Goal: Information Seeking & Learning: Learn about a topic

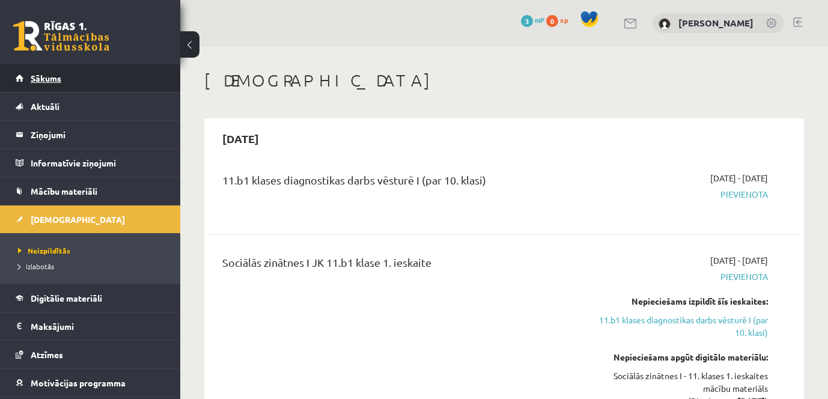
click at [49, 77] on span "Sākums" at bounding box center [46, 78] width 31 height 11
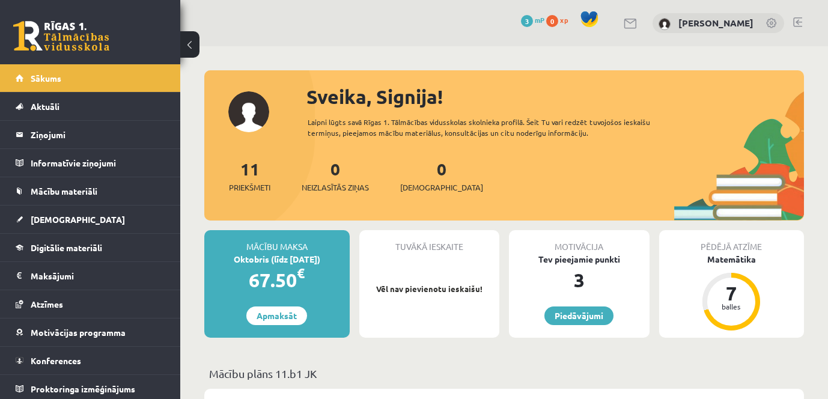
click at [275, 249] on div "Mācību maksa" at bounding box center [276, 241] width 145 height 23
click at [48, 281] on legend "Maksājumi 0" at bounding box center [98, 276] width 135 height 28
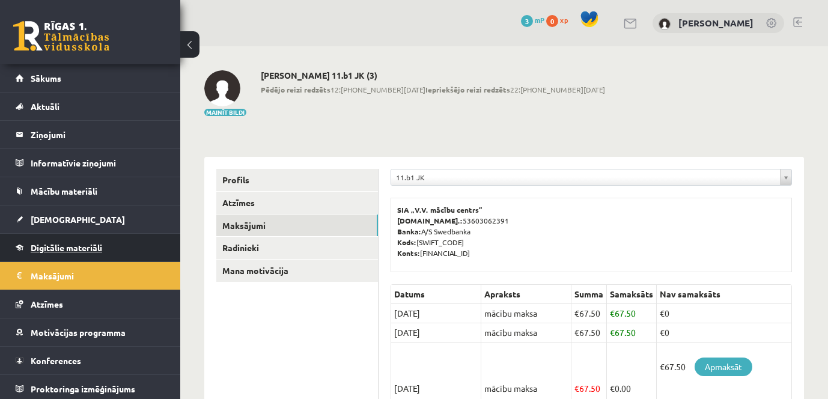
click at [66, 243] on span "Digitālie materiāli" at bounding box center [66, 247] width 71 height 11
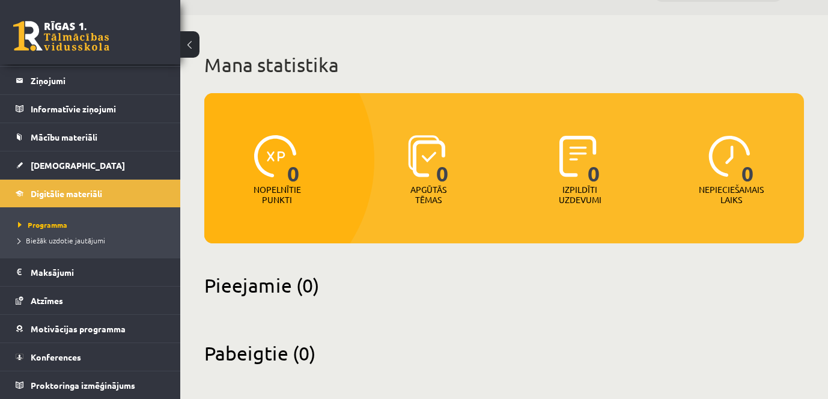
scroll to position [35, 0]
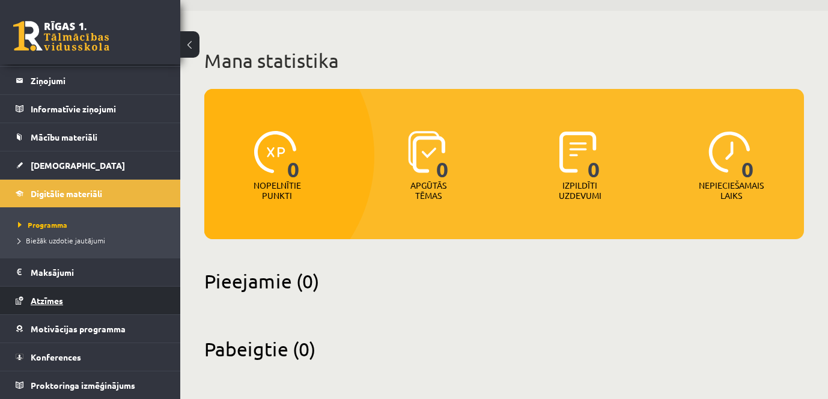
click at [56, 296] on span "Atzīmes" at bounding box center [47, 300] width 32 height 11
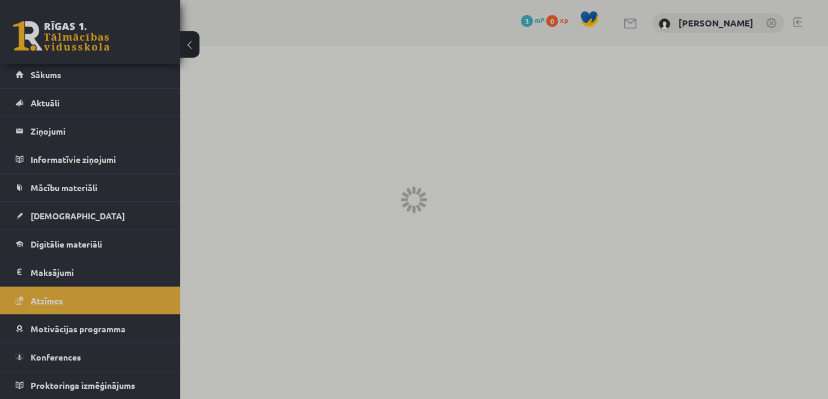
scroll to position [4, 0]
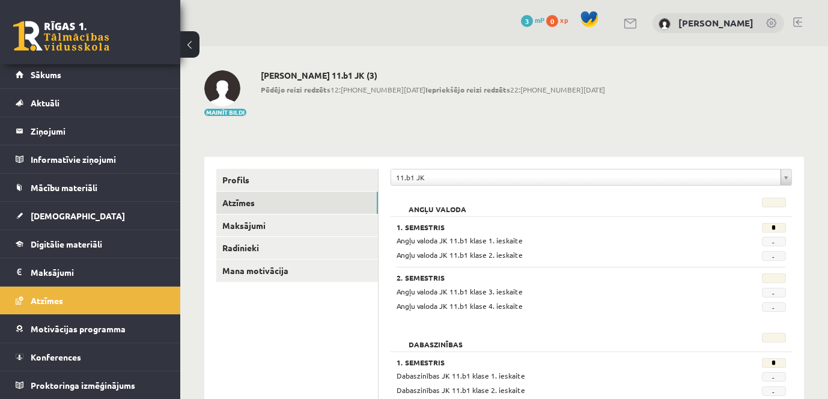
drag, startPoint x: 801, startPoint y: 168, endPoint x: 773, endPoint y: 178, distance: 30.2
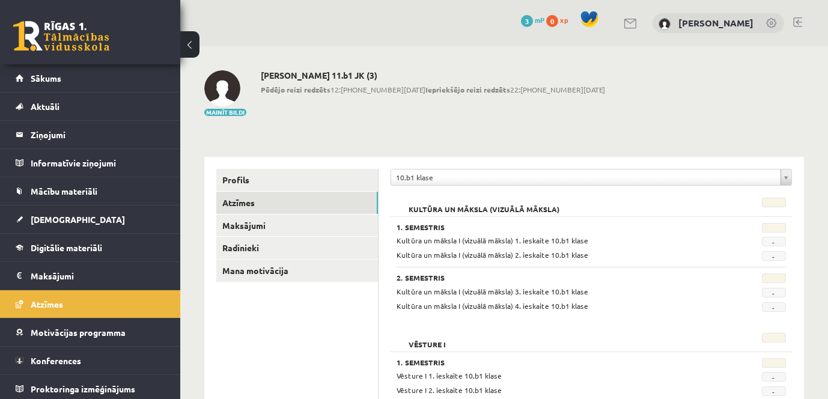
scroll to position [99, 0]
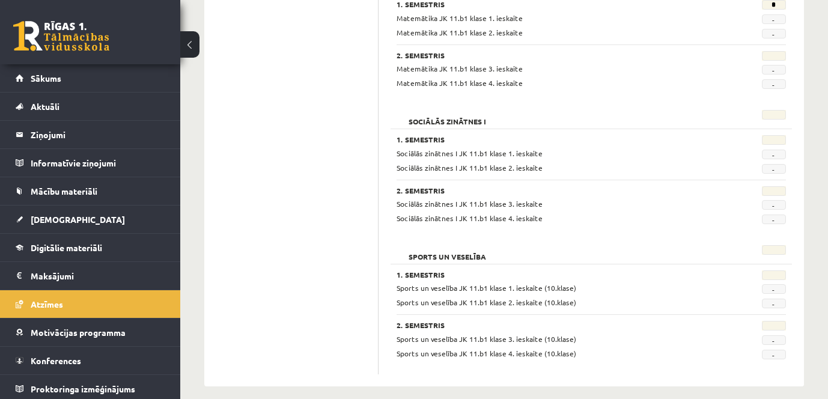
scroll to position [1179, 0]
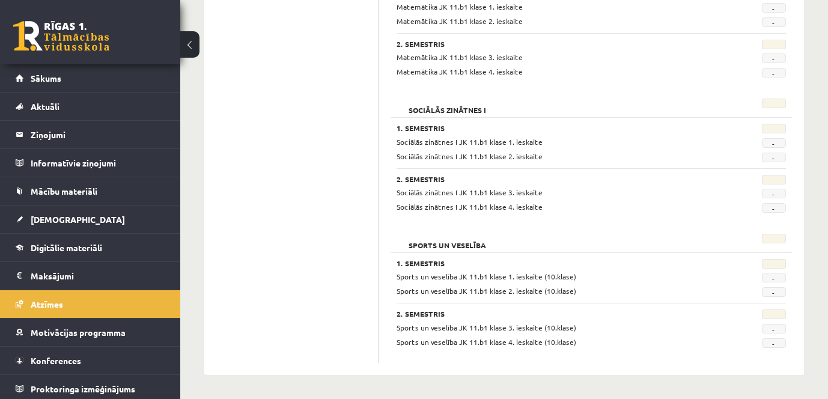
click at [62, 28] on link at bounding box center [61, 36] width 96 height 30
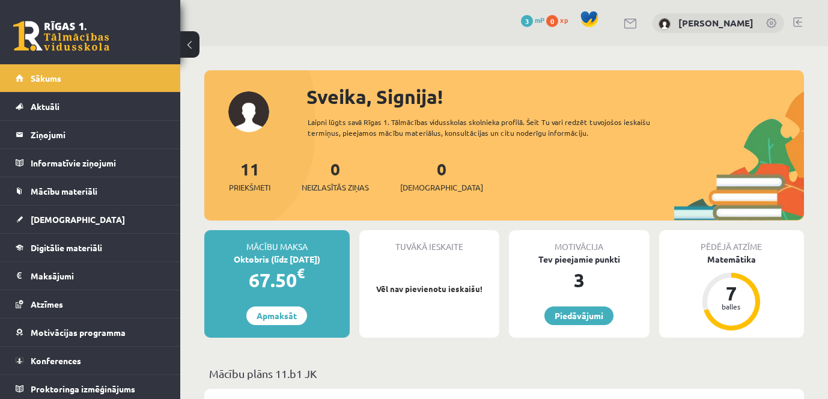
click at [45, 31] on link at bounding box center [61, 36] width 96 height 30
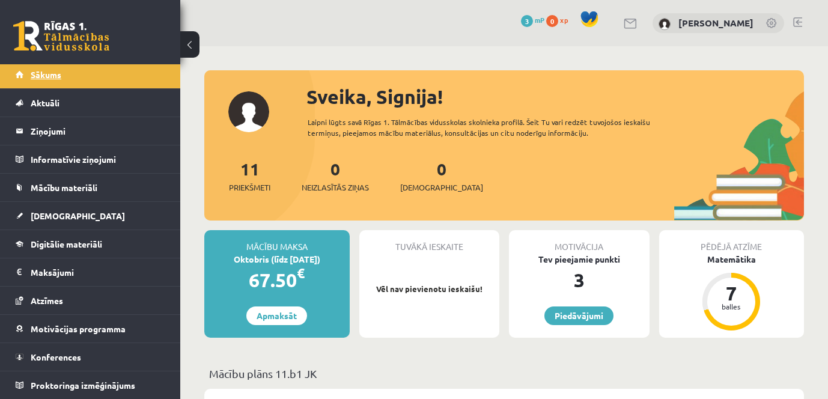
click at [47, 77] on span "Sākums" at bounding box center [46, 74] width 31 height 11
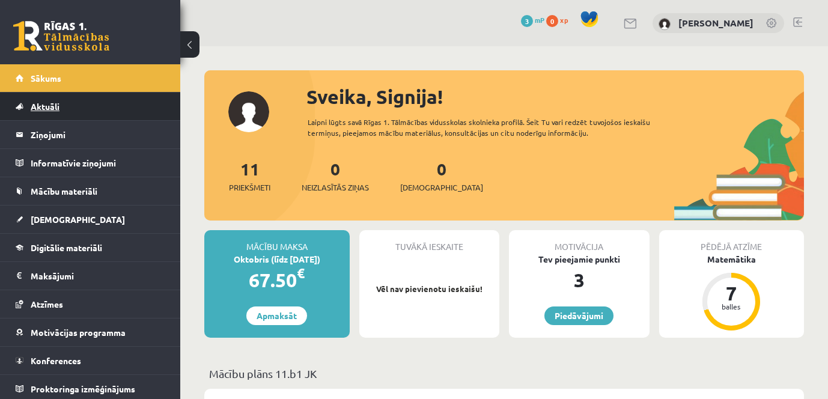
click at [48, 106] on span "Aktuāli" at bounding box center [45, 106] width 29 height 11
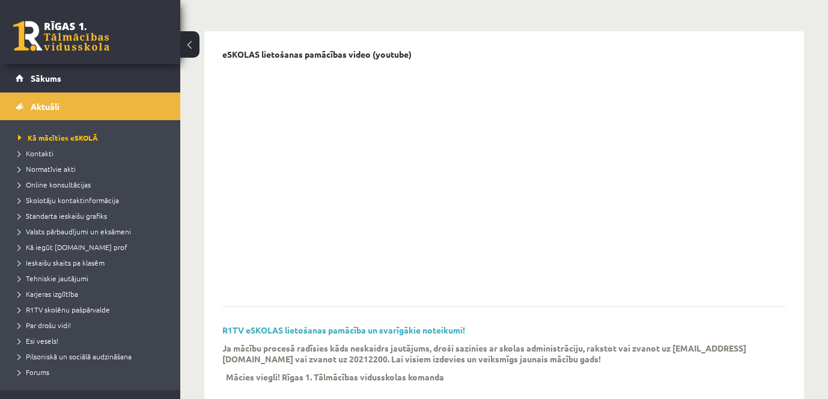
scroll to position [120, 0]
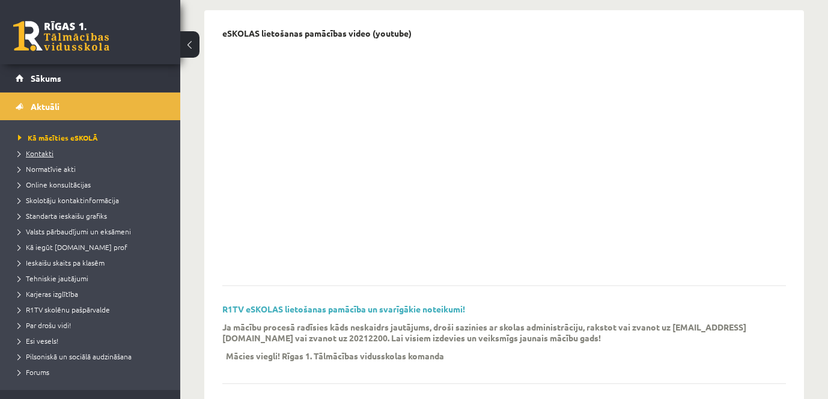
click at [29, 151] on span "Kontakti" at bounding box center [35, 153] width 35 height 10
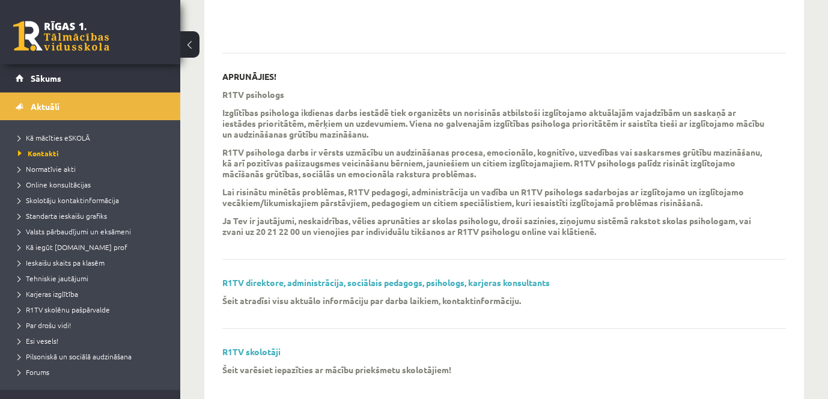
scroll to position [360, 0]
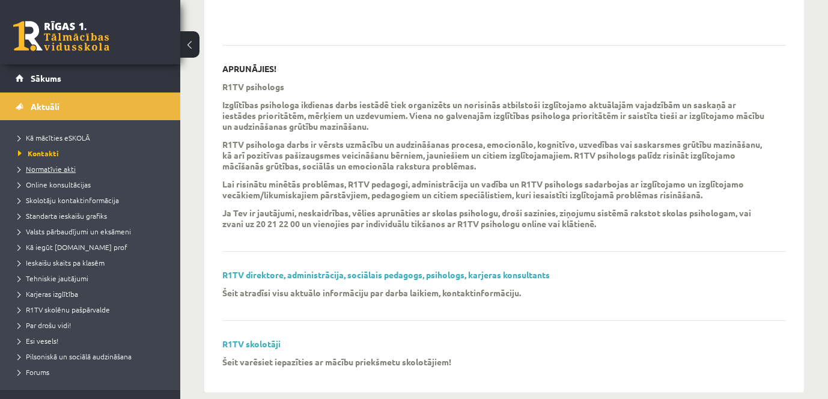
click at [62, 168] on span "Normatīvie akti" at bounding box center [47, 169] width 58 height 10
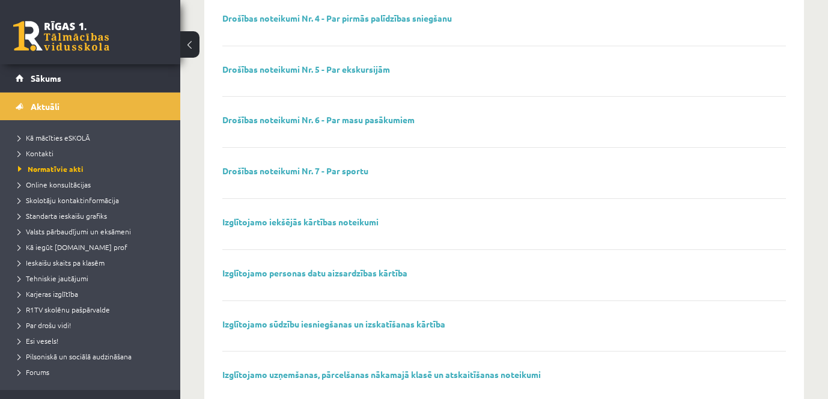
scroll to position [360, 0]
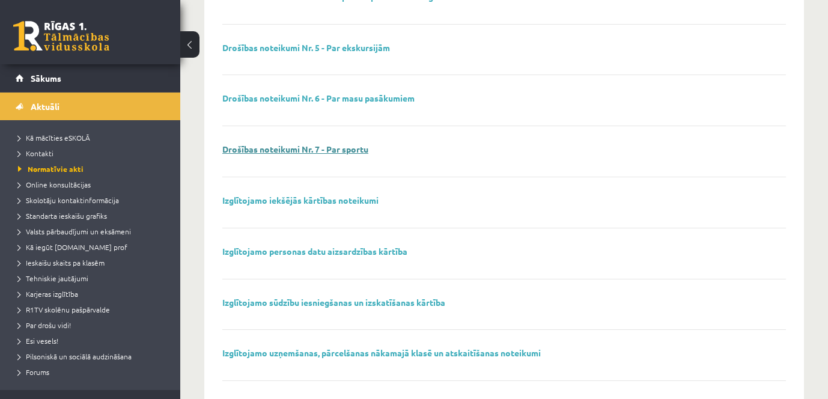
click at [321, 150] on link "Drošības noteikumi Nr. 7 - Par sportu" at bounding box center [295, 149] width 146 height 11
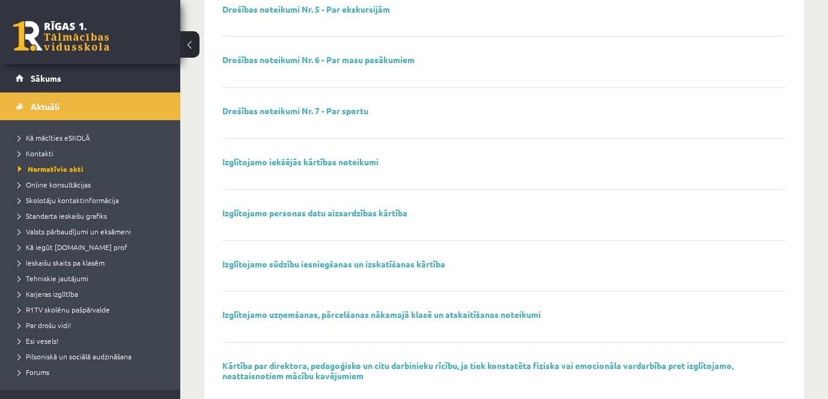
scroll to position [421, 0]
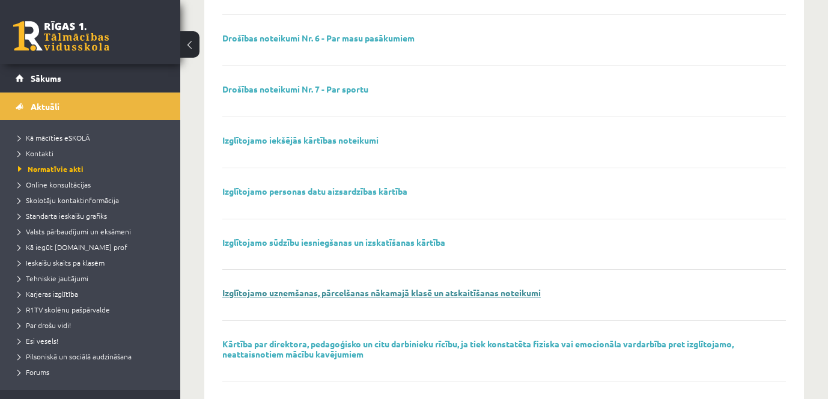
click at [428, 290] on link "Izglītojamo uzņemšanas, pārcelšanas nākamajā klasē un atskaitīšanas noteikumi" at bounding box center [381, 292] width 318 height 11
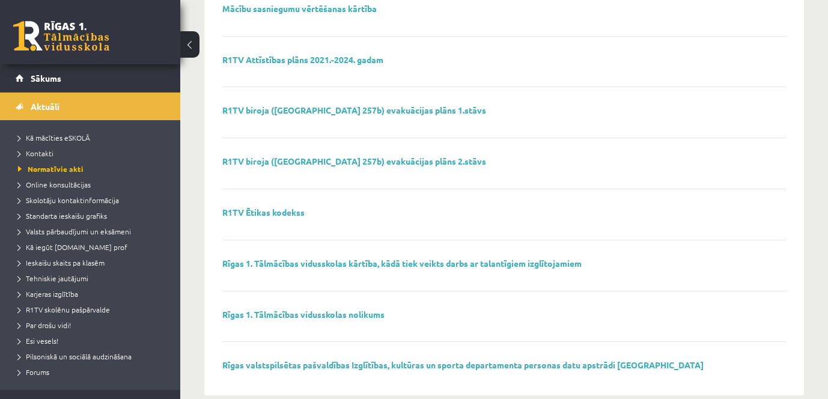
scroll to position [837, 0]
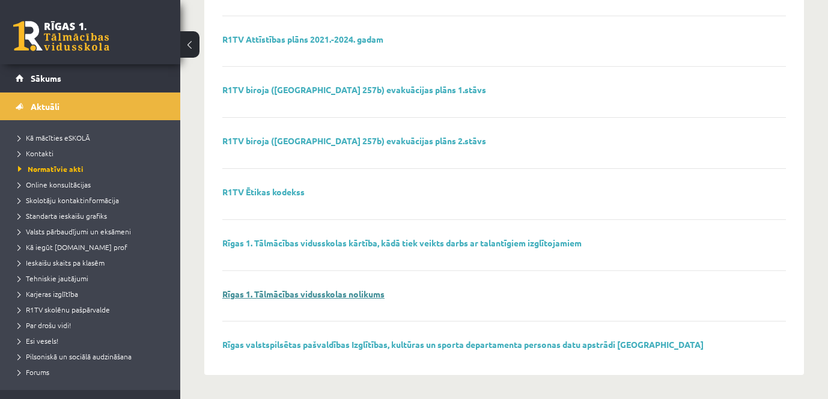
click at [359, 296] on link "Rīgas 1. Tālmācības vidusskolas nolikums" at bounding box center [303, 293] width 162 height 11
click at [41, 184] on span "Online konsultācijas" at bounding box center [54, 185] width 73 height 10
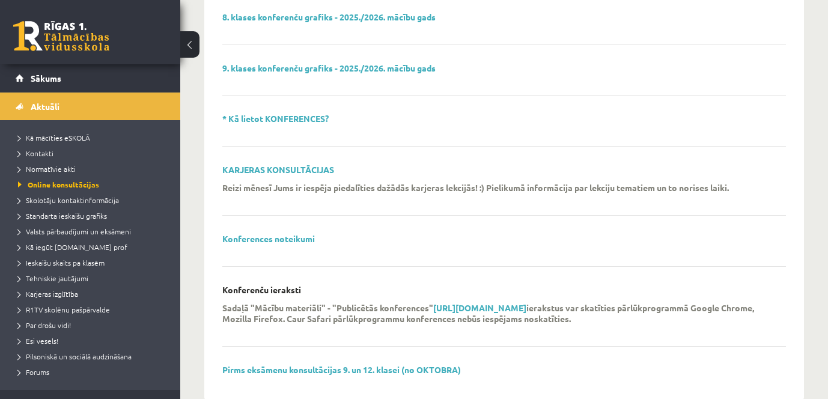
scroll to position [445, 0]
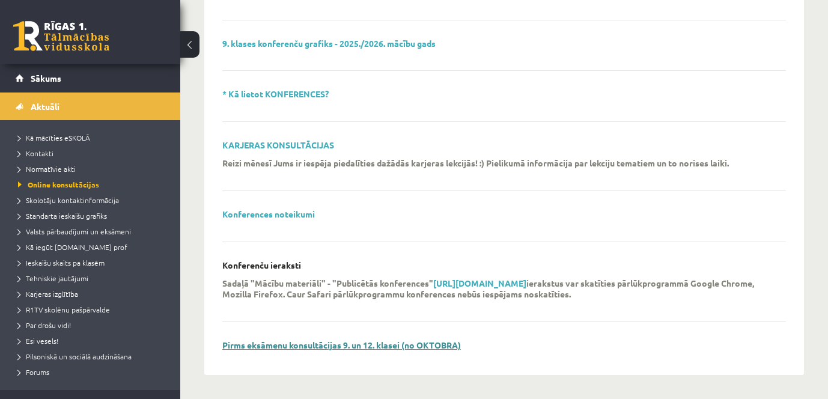
click at [370, 340] on link "Pirms eksāmenu konsultācijas 9. un 12. klasei (no OKTOBRA)" at bounding box center [341, 344] width 238 height 11
click at [59, 201] on span "Skolotāju kontaktinformācija" at bounding box center [68, 200] width 101 height 10
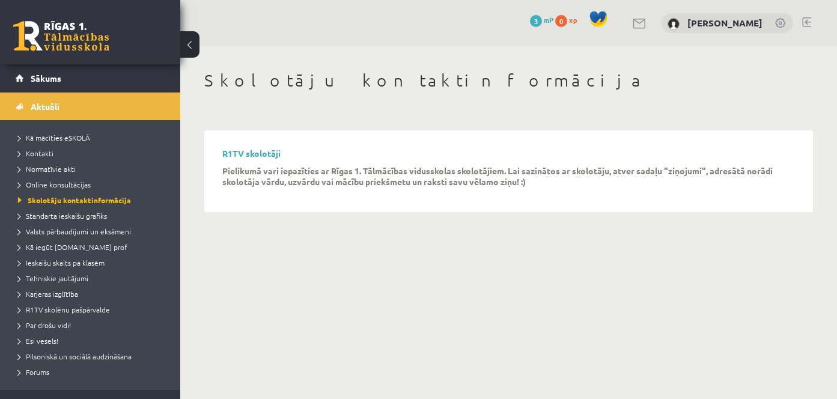
click at [281, 160] on div "R1TV skolotāji Pielikumā vari iepazīties ar Rīgas 1. Tālmācības vidusskolas sko…" at bounding box center [508, 171] width 573 height 46
click at [276, 151] on link "R1TV skolotāji" at bounding box center [251, 153] width 58 height 11
click at [96, 214] on span "Standarta ieskaišu grafiks" at bounding box center [62, 216] width 89 height 10
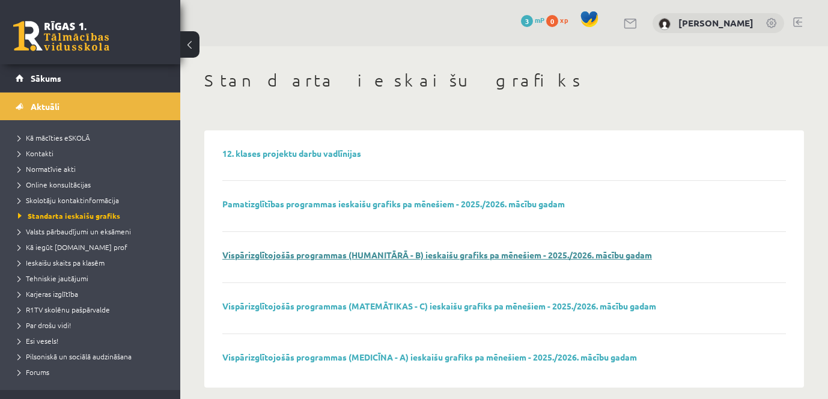
click at [369, 257] on link "Vispārizglītojošās programmas (HUMANITĀRĀ - B) ieskaišu grafiks pa mēnešiem - 2…" at bounding box center [437, 254] width 430 height 11
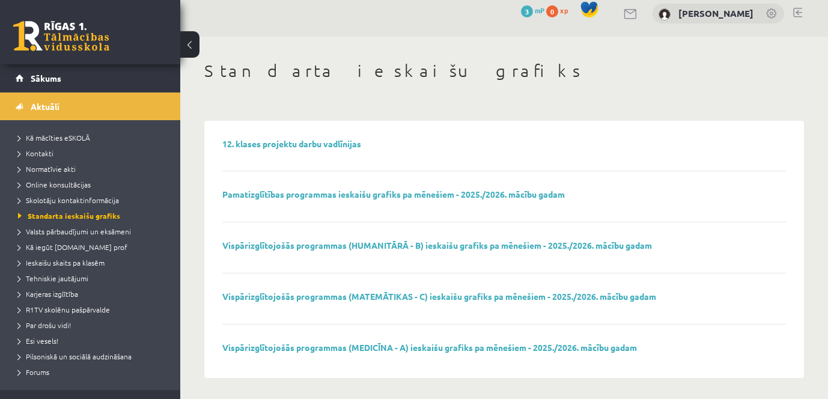
scroll to position [13, 0]
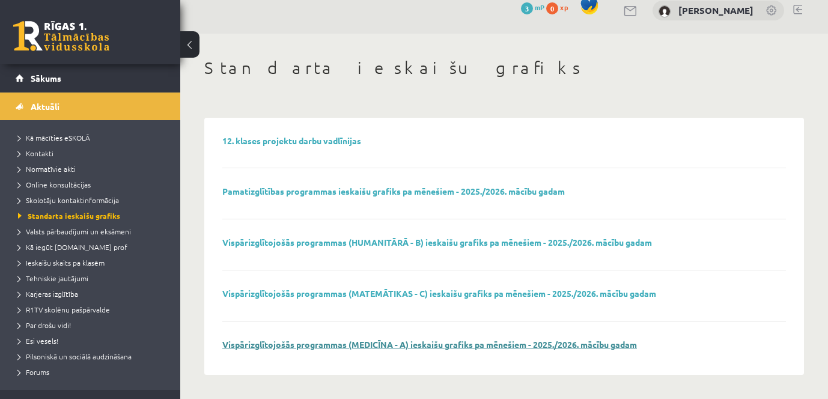
click at [443, 340] on link "Vispārizglītojošās programmas (MEDICĪNA - A) ieskaišu grafiks pa mēnešiem - 202…" at bounding box center [429, 344] width 415 height 11
click at [54, 231] on span "Valsts pārbaudījumi un eksāmeni" at bounding box center [74, 231] width 113 height 10
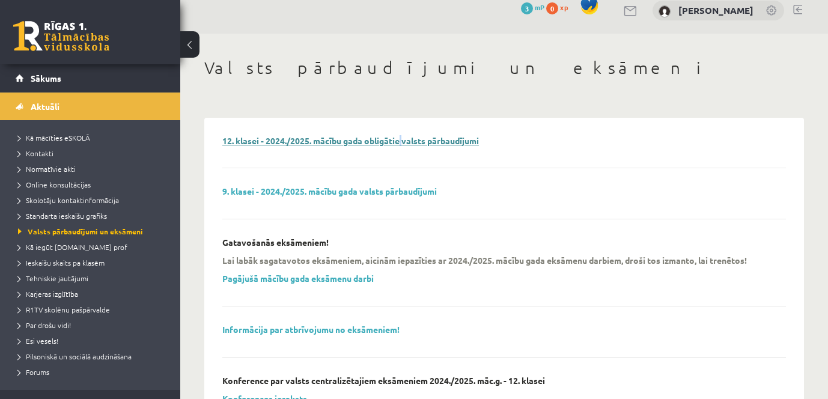
click at [427, 142] on link "12. klasei - 2024./2025. mācību gada obligātie valsts pārbaudījumi" at bounding box center [350, 140] width 257 height 11
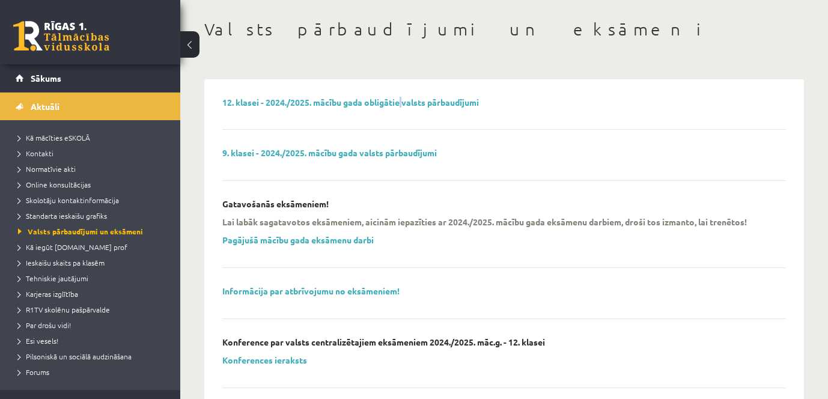
scroll to position [73, 0]
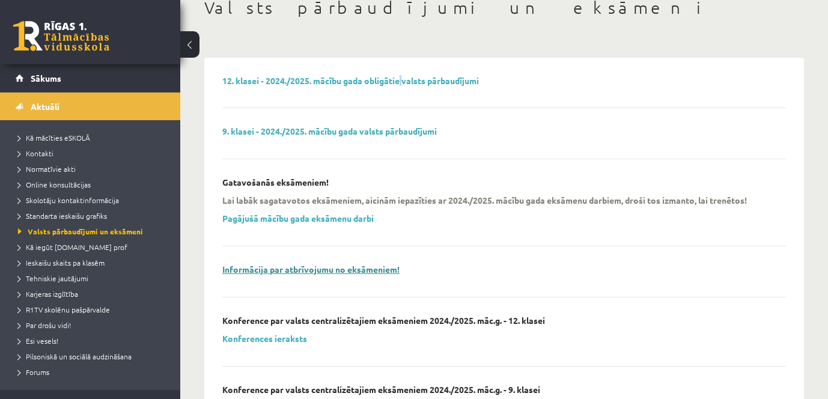
click at [350, 270] on link "Informācija par atbrīvojumu no eksāmeniem!" at bounding box center [310, 269] width 177 height 11
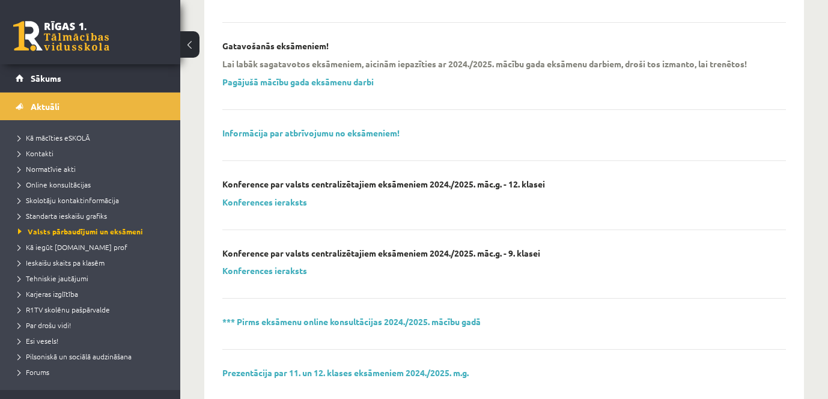
scroll to position [253, 0]
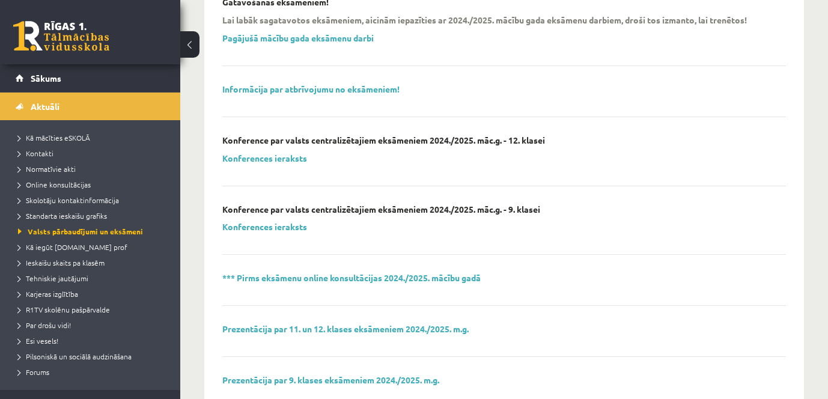
click at [446, 270] on div "12. klasei - 2024./2025. mācību gada obligātie valsts pārbaudījumi 9. klasei - …" at bounding box center [504, 259] width 564 height 729
click at [446, 277] on link "*** Pirms eksāmenu online konsultācijas 2024./2025. mācību gadā" at bounding box center [351, 277] width 258 height 11
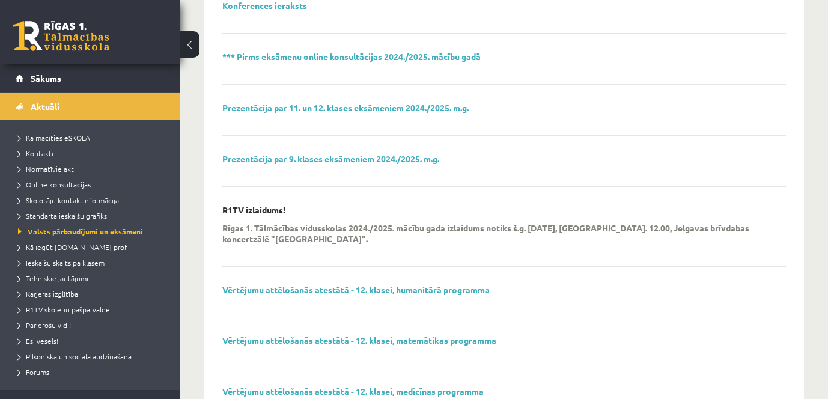
scroll to position [521, 0]
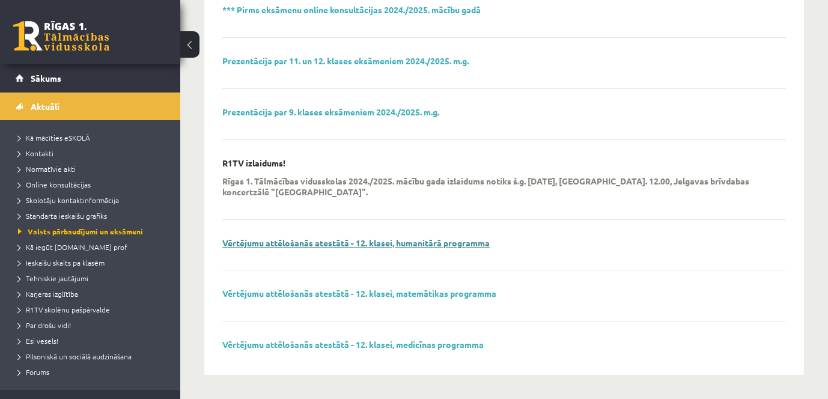
click at [461, 243] on link "Vērtējumu attēlošanās atestātā - 12. klasei, humanitārā programma" at bounding box center [355, 242] width 267 height 11
click at [59, 238] on li "Valsts pārbaudījumi un eksāmeni" at bounding box center [93, 231] width 150 height 16
click at [57, 245] on span "Kā iegūt [DOMAIN_NAME] prof" at bounding box center [72, 247] width 109 height 10
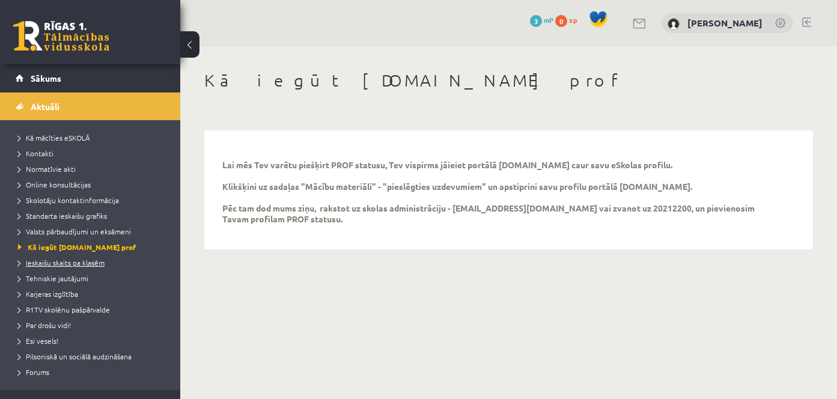
click at [59, 264] on span "Ieskaišu skaits pa klasēm" at bounding box center [61, 263] width 87 height 10
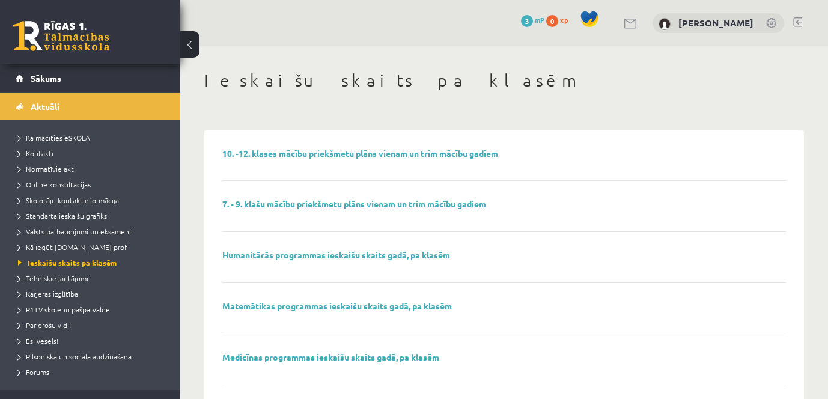
click at [321, 159] on div "10. -12. klases mācību priekšmetu plāns vienam un trim mācību gadiem" at bounding box center [504, 164] width 564 height 33
click at [321, 156] on link "10. -12. klases mācību priekšmetu plāns vienam un trim mācību gadiem" at bounding box center [360, 153] width 276 height 11
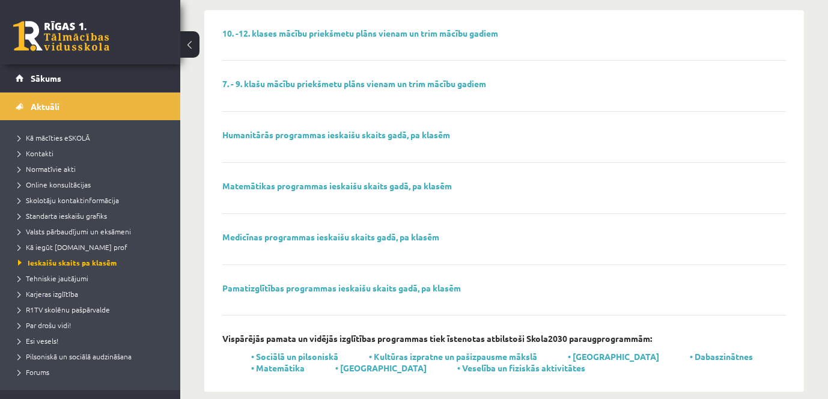
scroll to position [137, 0]
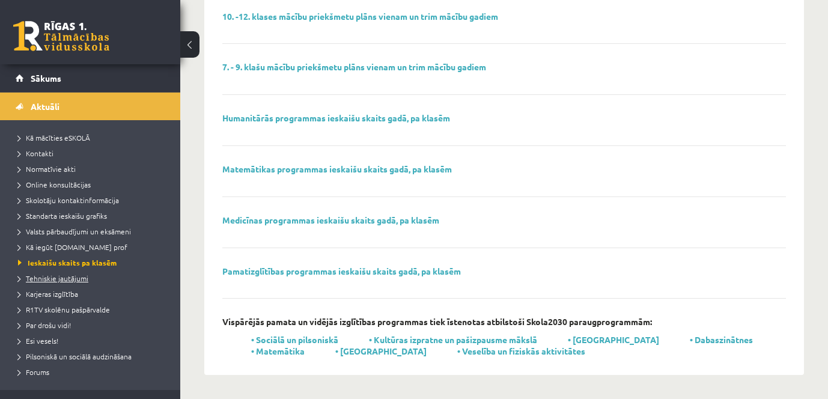
click at [65, 273] on link "Tehniskie jautājumi" at bounding box center [93, 278] width 150 height 11
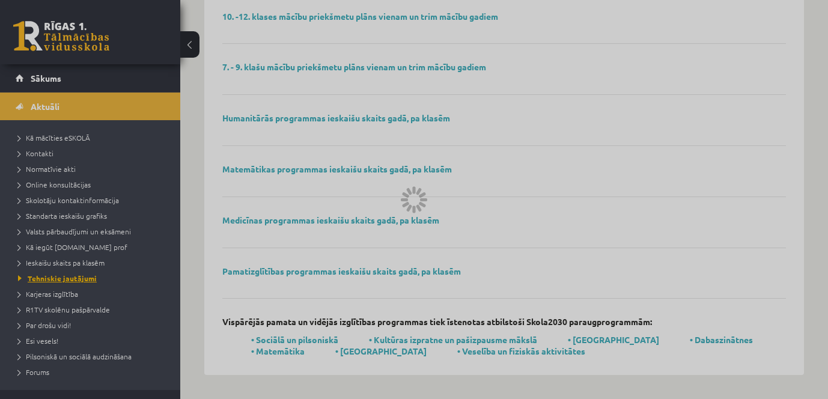
scroll to position [11, 0]
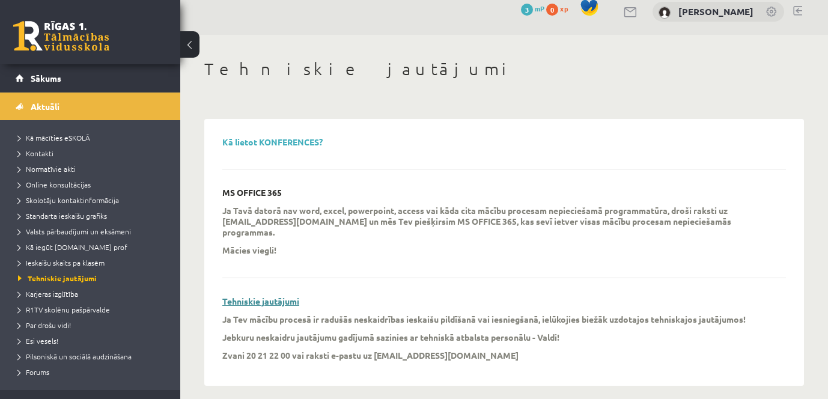
click at [290, 296] on link "Tehniskie jautājumi" at bounding box center [260, 301] width 77 height 11
click at [273, 193] on p "MS OFFICE 365" at bounding box center [251, 192] width 59 height 10
click at [61, 296] on span "Karjeras izglītība" at bounding box center [48, 294] width 60 height 10
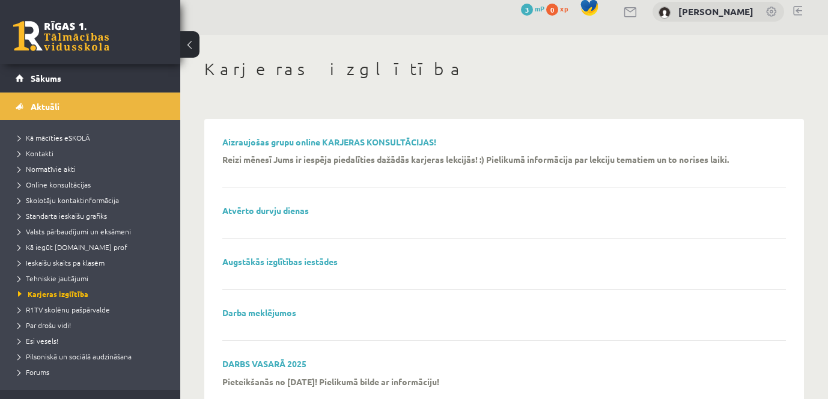
scroll to position [71, 0]
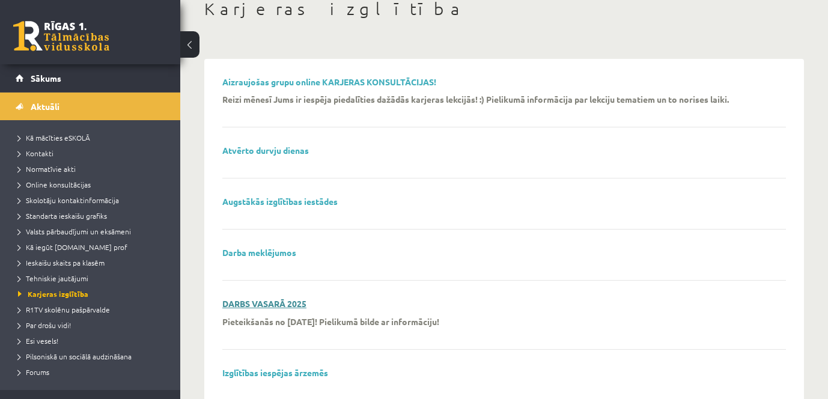
click at [267, 301] on link "DARBS VASARĀ 2025" at bounding box center [264, 303] width 84 height 11
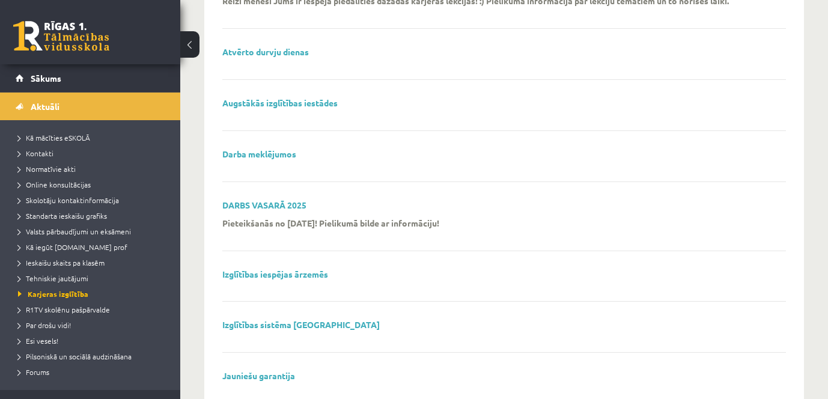
scroll to position [192, 0]
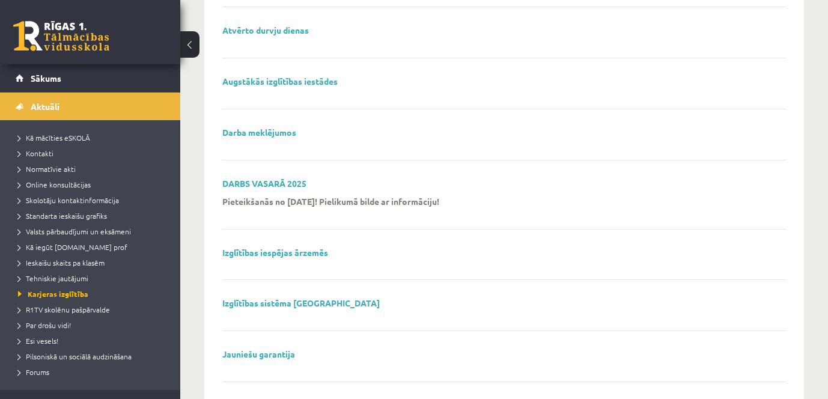
click at [305, 259] on div "Izglītības iespējas ārzemēs" at bounding box center [504, 264] width 564 height 33
click at [305, 253] on link "Izglītības iespējas ārzemēs" at bounding box center [275, 252] width 106 height 11
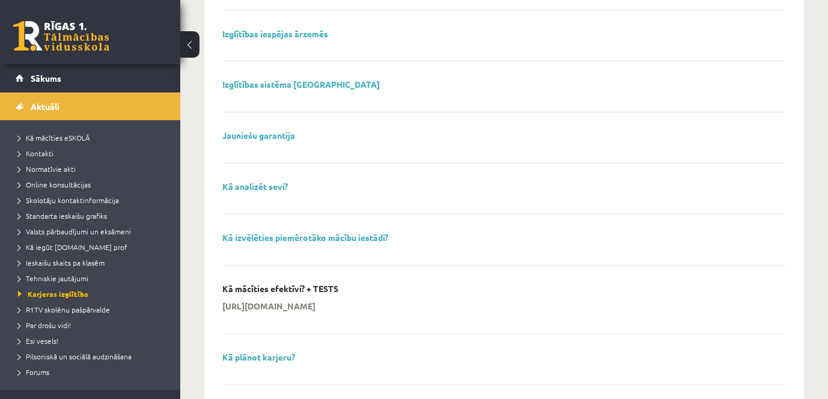
scroll to position [432, 0]
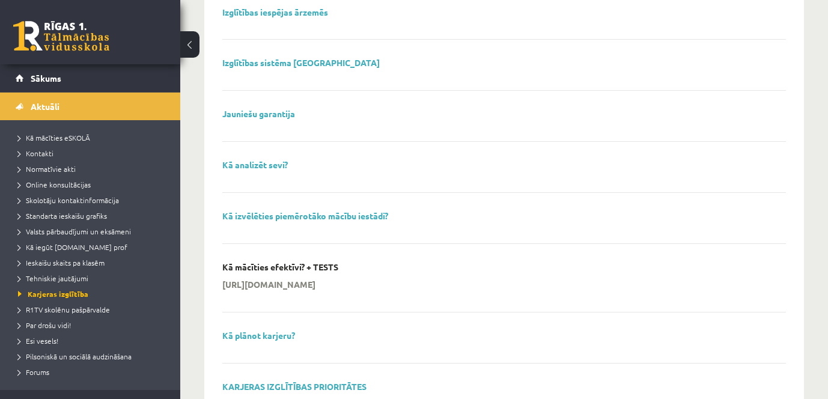
click at [288, 269] on p "Kā mācīties efektīvi? + TESTS" at bounding box center [280, 267] width 116 height 10
click at [287, 282] on p "https://www.r1tv.lv/lv/aktuali/blogs/ka-macities-efektivi-tests" at bounding box center [268, 284] width 93 height 11
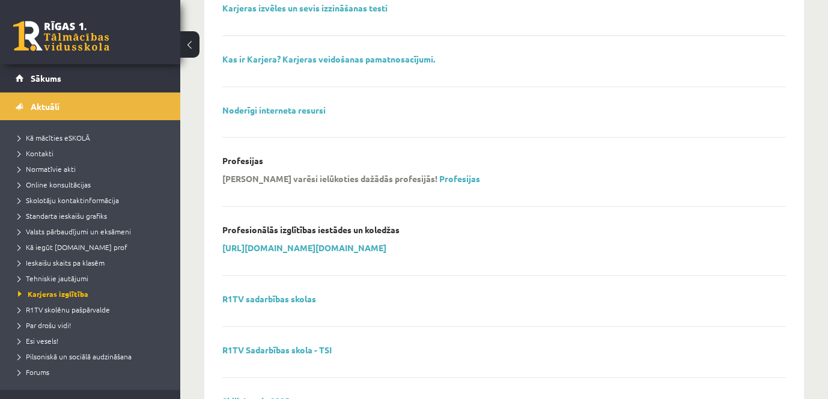
scroll to position [913, 0]
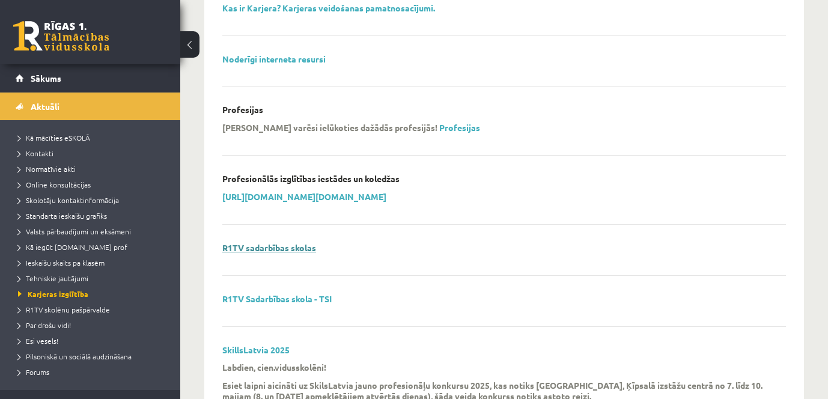
click at [278, 243] on link "R1TV sadarbības skolas" at bounding box center [269, 247] width 94 height 11
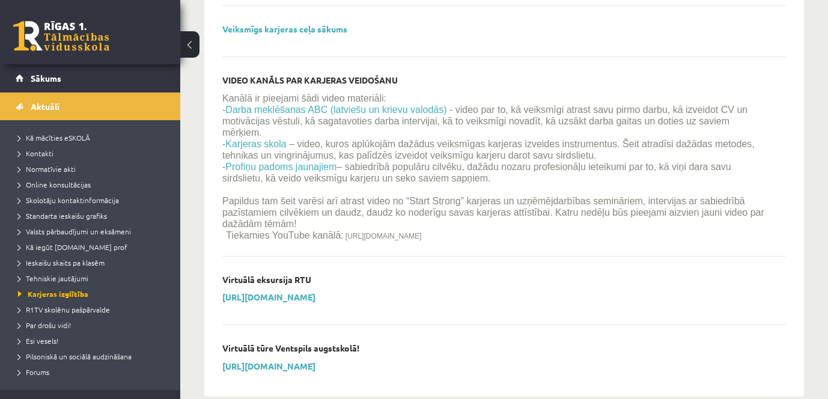
scroll to position [1474, 0]
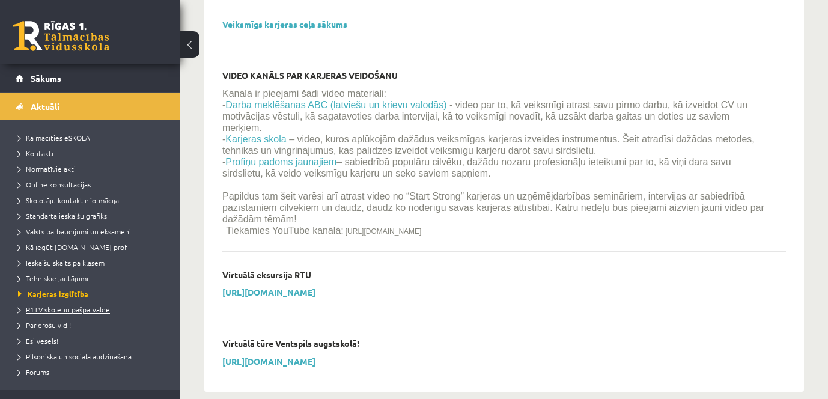
click at [81, 308] on span "R1TV skolēnu pašpārvalde" at bounding box center [64, 310] width 92 height 10
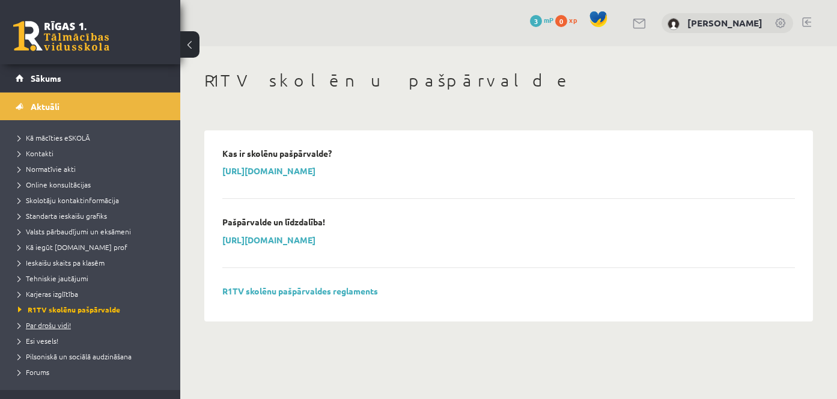
click at [56, 328] on span "Par drošu vidi!" at bounding box center [44, 325] width 53 height 10
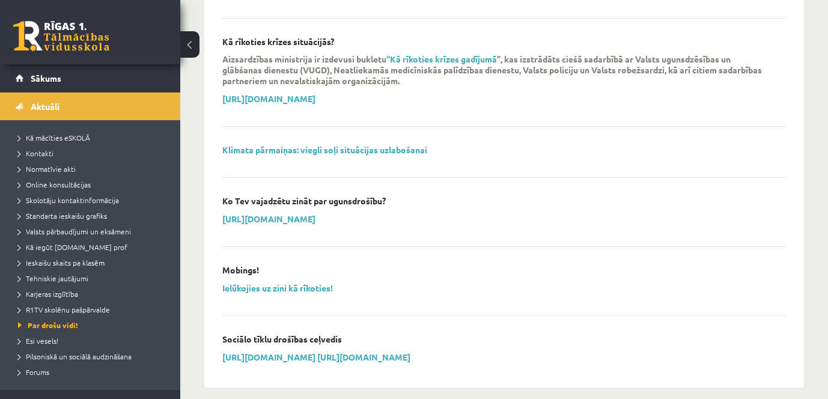
scroll to position [1052, 0]
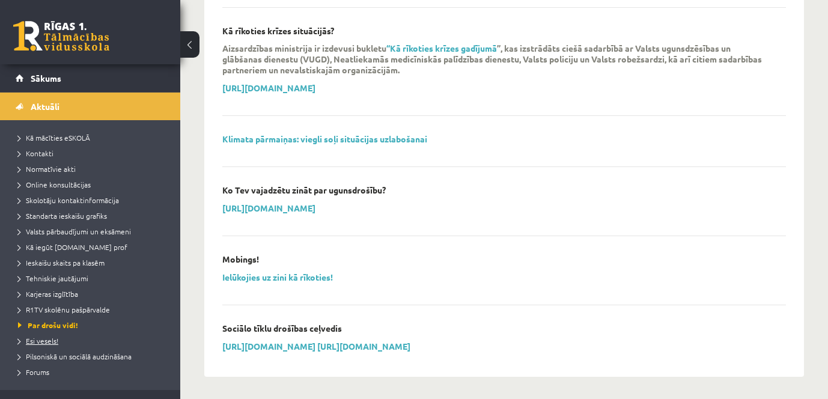
click at [53, 344] on span "Esi vesels!" at bounding box center [38, 341] width 40 height 10
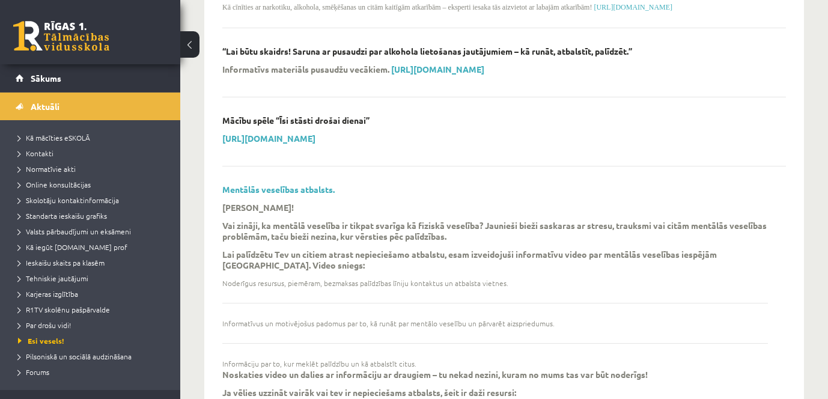
scroll to position [1172, 0]
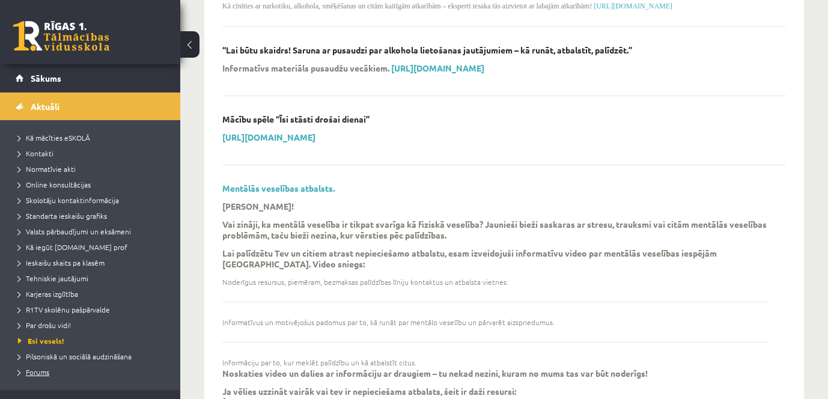
click at [32, 376] on link "Forums" at bounding box center [93, 371] width 150 height 11
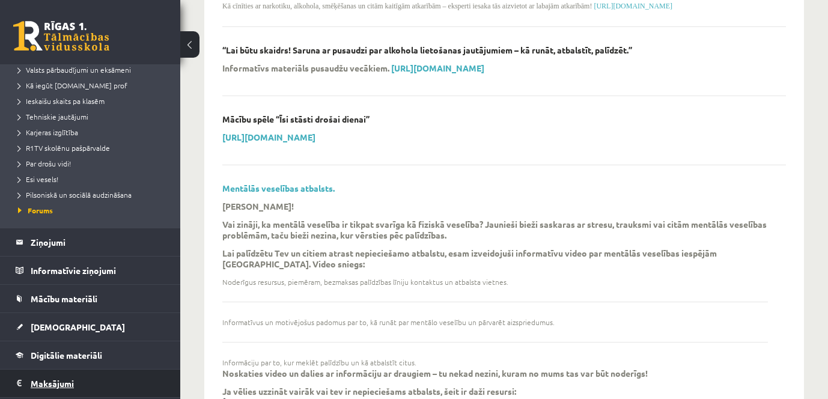
scroll to position [153, 0]
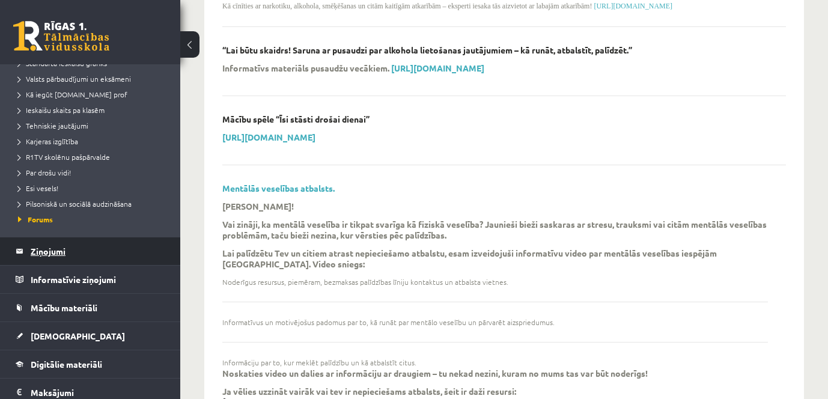
click at [58, 246] on legend "Ziņojumi 0" at bounding box center [98, 251] width 135 height 28
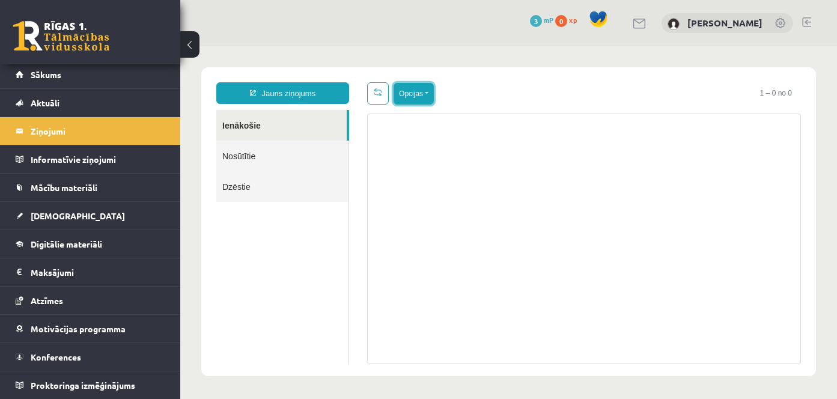
click at [410, 93] on button "Opcijas" at bounding box center [413, 94] width 40 height 22
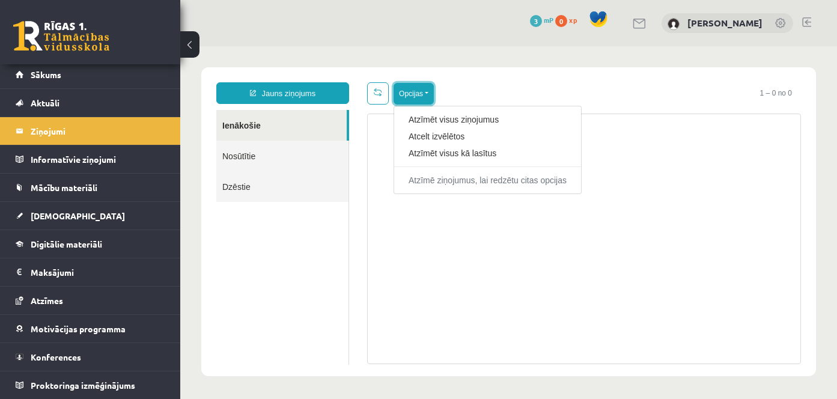
click at [410, 93] on button "Opcijas" at bounding box center [413, 94] width 40 height 22
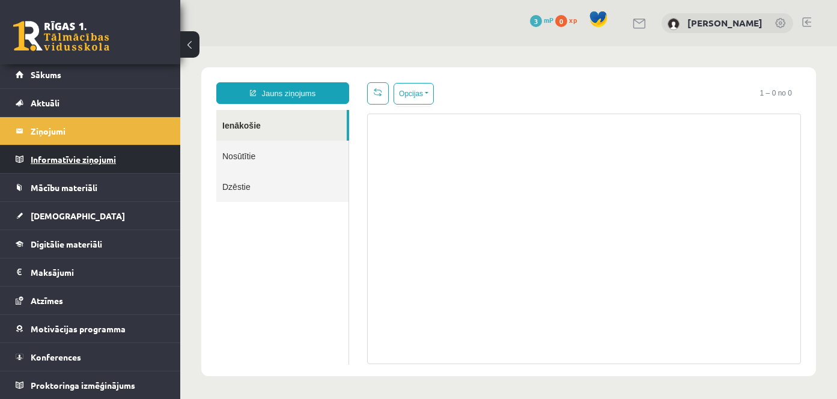
click at [76, 163] on legend "Informatīvie ziņojumi 0" at bounding box center [98, 159] width 135 height 28
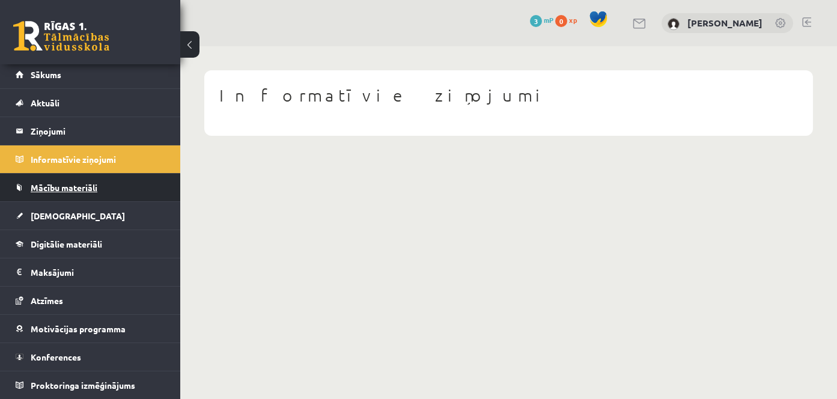
click at [79, 183] on span "Mācību materiāli" at bounding box center [64, 187] width 67 height 11
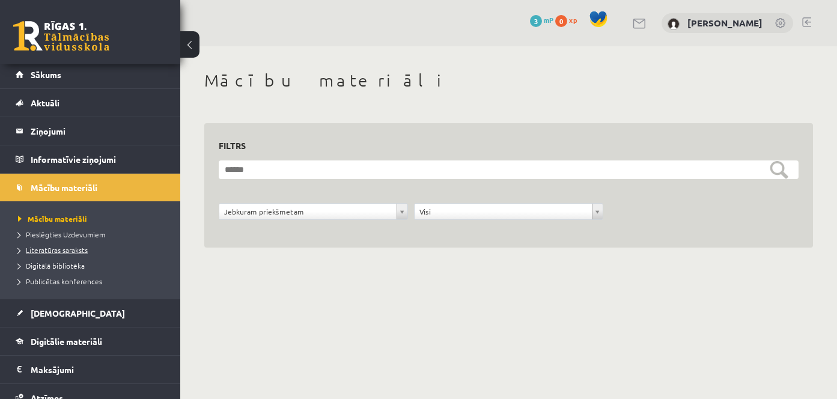
click at [77, 251] on span "Literatūras saraksts" at bounding box center [53, 250] width 70 height 10
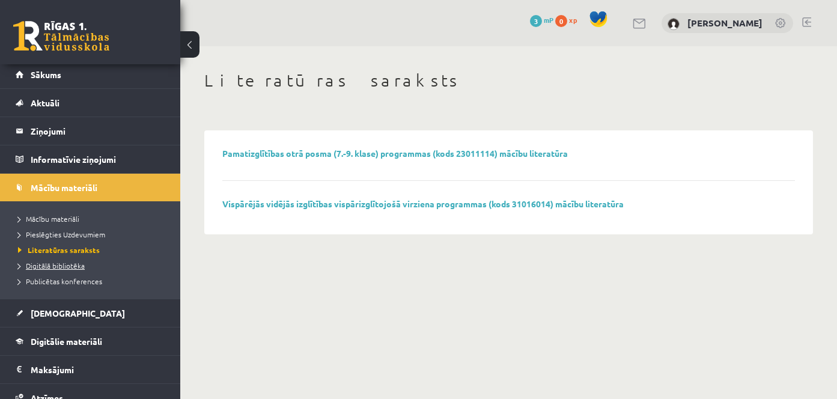
click at [73, 266] on span "Digitālā bibliotēka" at bounding box center [51, 266] width 67 height 10
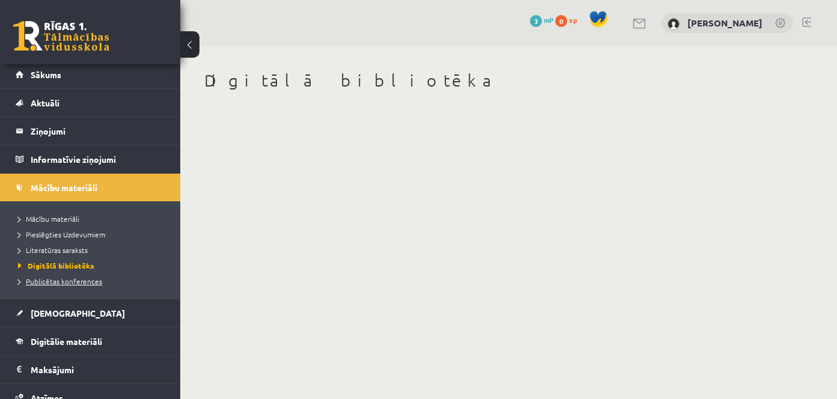
click at [71, 276] on link "Publicētas konferences" at bounding box center [93, 281] width 150 height 11
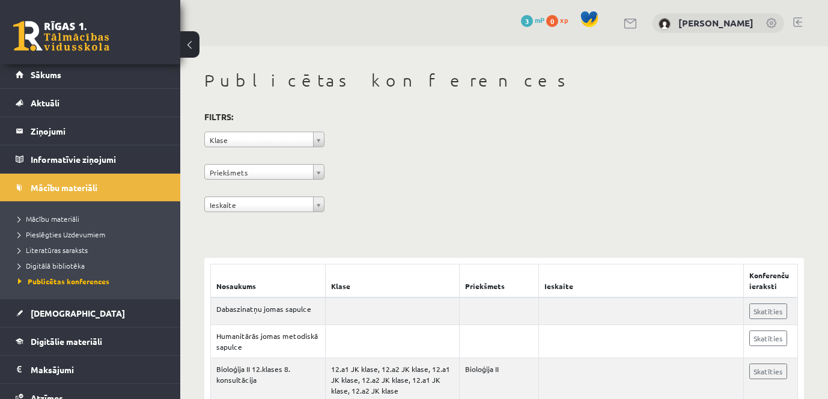
click at [58, 314] on span "[DEMOGRAPHIC_DATA]" at bounding box center [78, 313] width 94 height 11
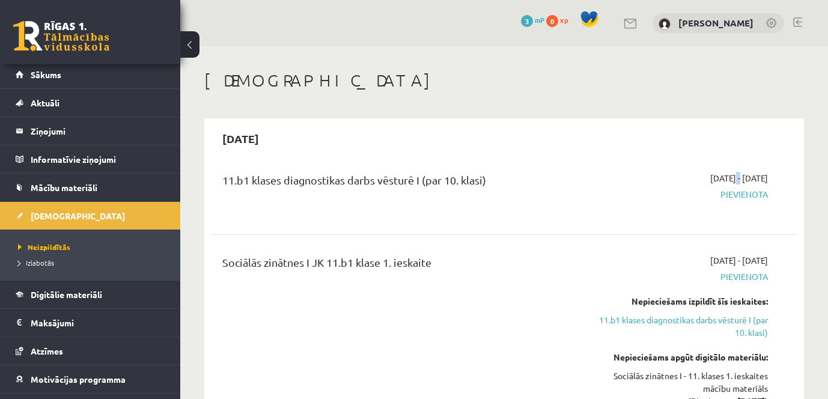
drag, startPoint x: 696, startPoint y: 179, endPoint x: 705, endPoint y: 176, distance: 9.5
click at [710, 176] on span "2025-09-16 - 2025-09-30" at bounding box center [739, 178] width 58 height 13
click at [543, 176] on div "11.b1 klases diagnostikas darbs vēsturē I (par 10. klasi)" at bounding box center [400, 183] width 357 height 22
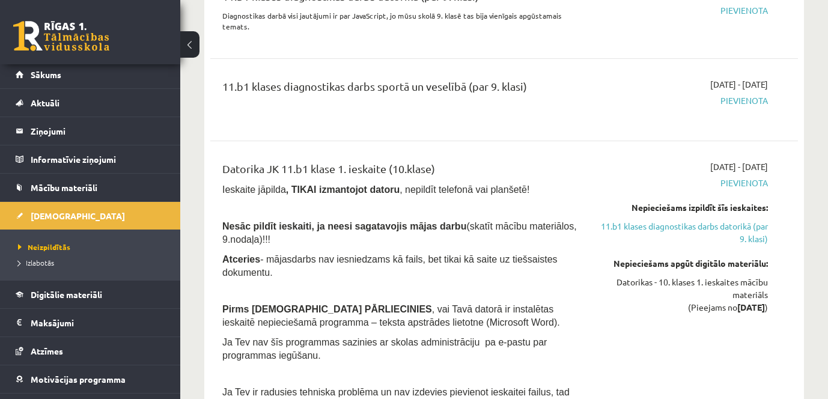
scroll to position [1141, 0]
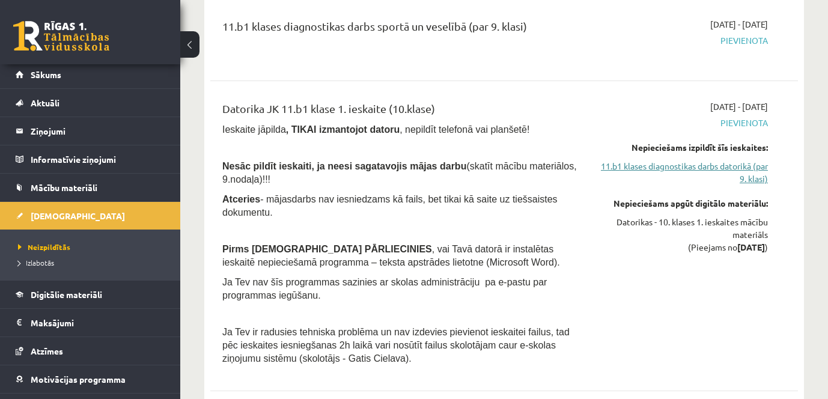
click at [666, 171] on link "11.b1 klases diagnostikas darbs datorikā (par 9. klasi)" at bounding box center [683, 172] width 170 height 25
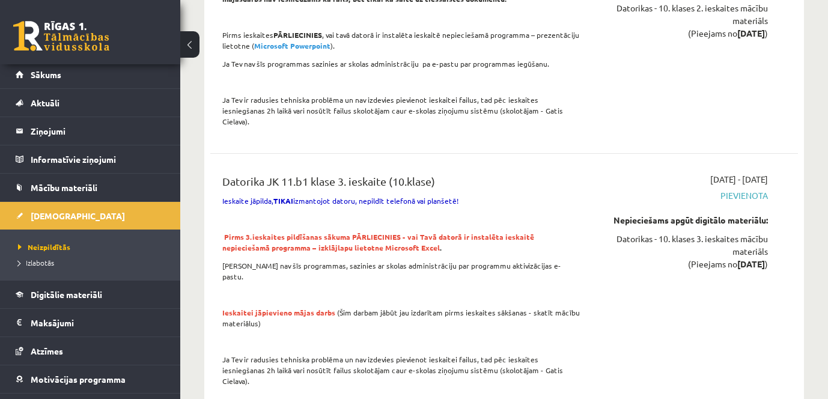
scroll to position [1718, 0]
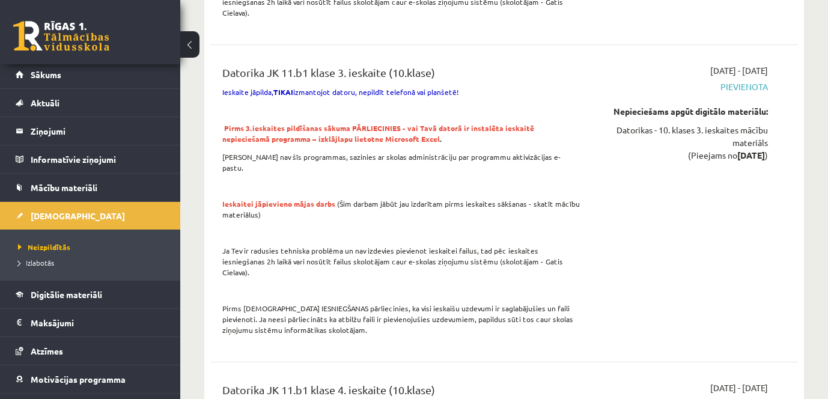
click at [83, 21] on link at bounding box center [61, 36] width 96 height 30
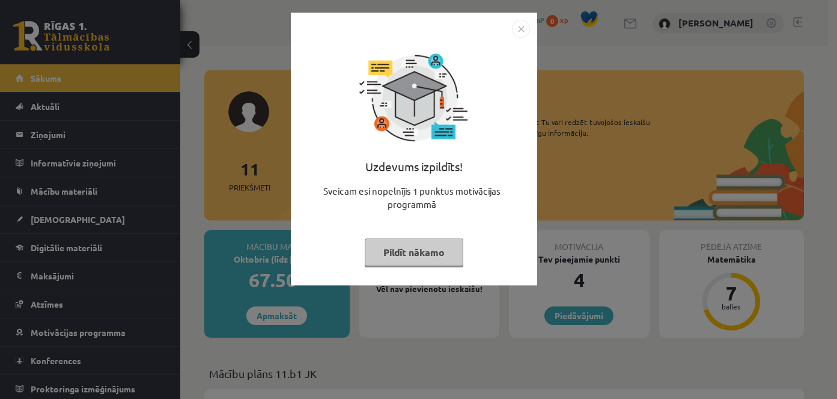
click at [436, 258] on button "Pildīt nākamo" at bounding box center [414, 252] width 99 height 28
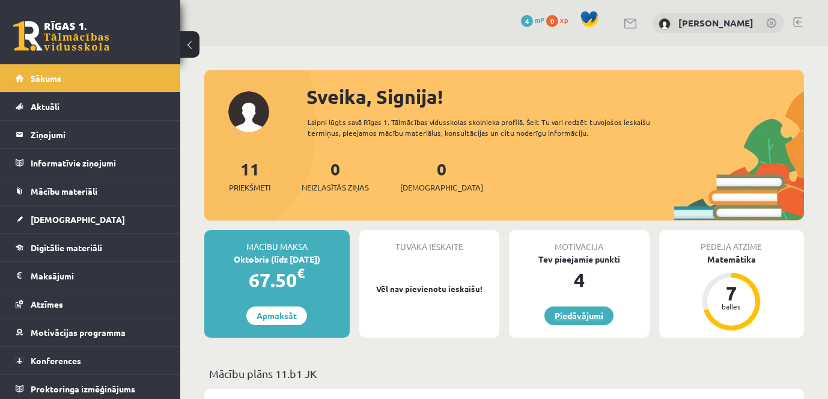
click at [562, 307] on link "Piedāvājumi" at bounding box center [578, 315] width 69 height 19
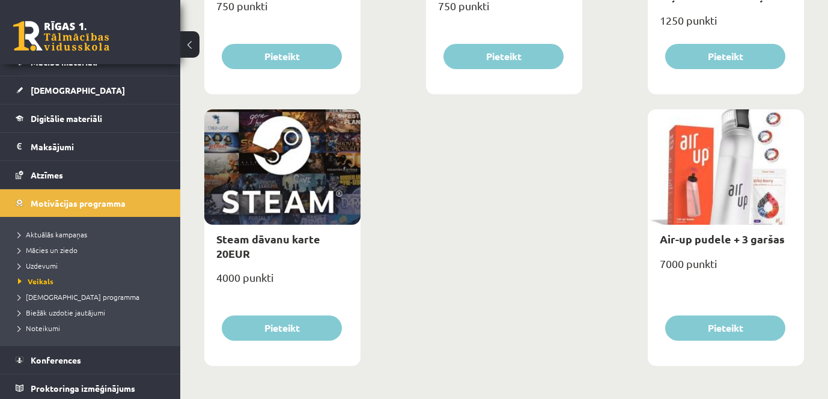
scroll to position [132, 0]
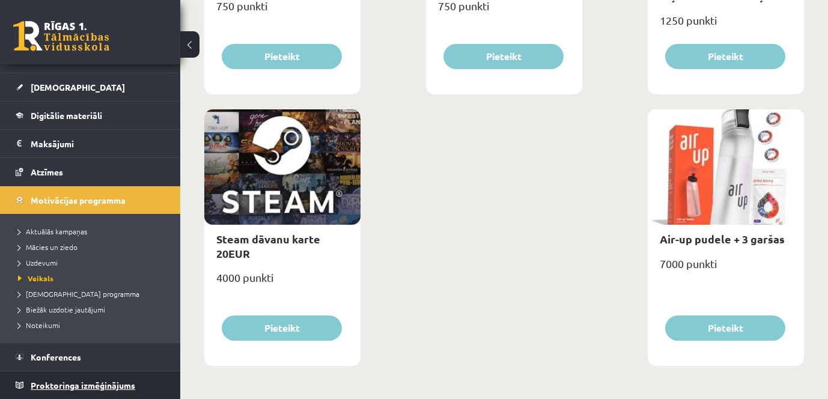
click at [88, 388] on span "Proktoringa izmēģinājums" at bounding box center [83, 385] width 105 height 11
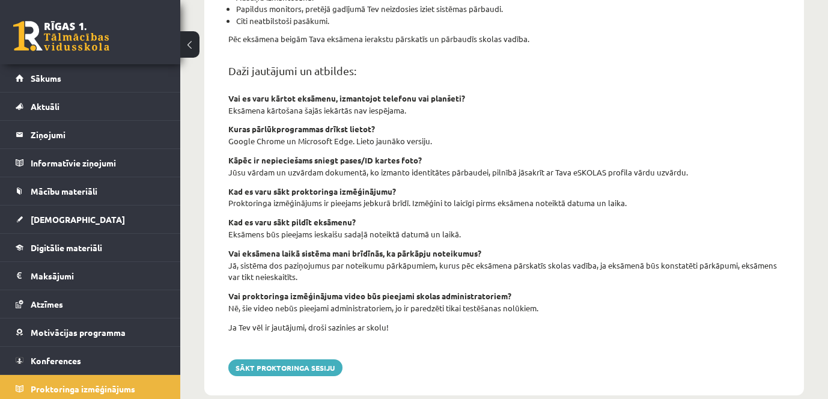
scroll to position [478, 0]
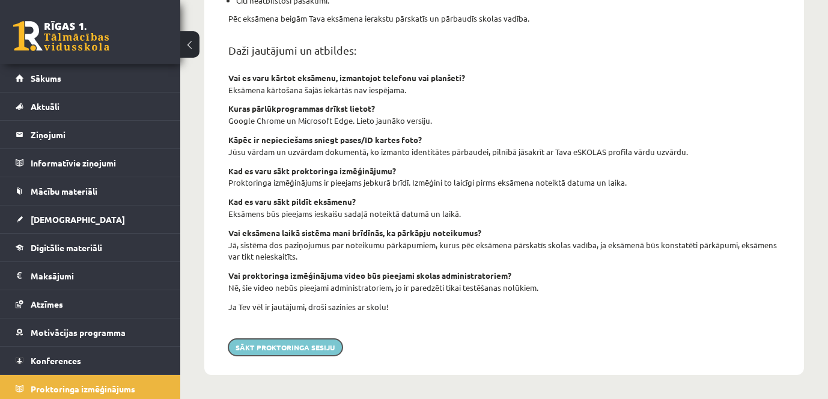
click at [289, 351] on button "Sākt proktoringa sesiju" at bounding box center [285, 347] width 114 height 17
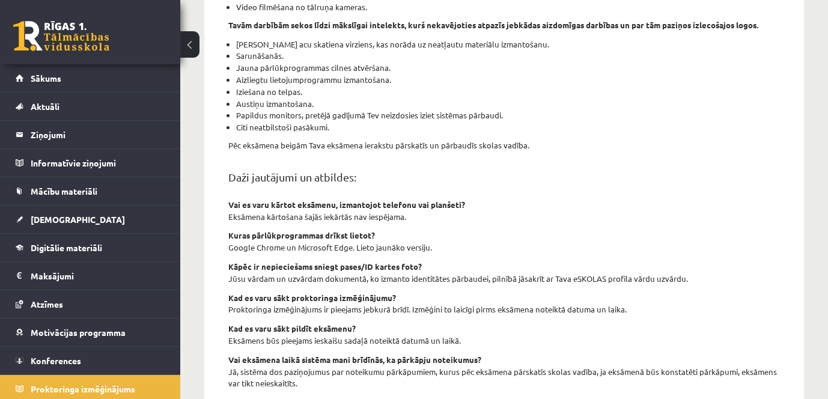
scroll to position [238, 0]
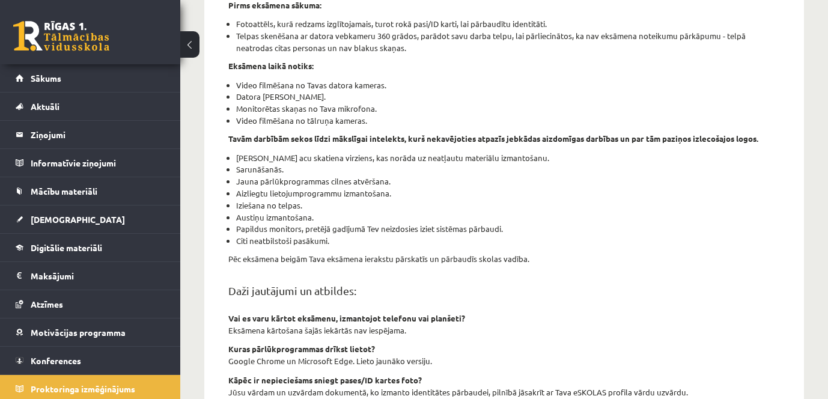
click at [66, 40] on link at bounding box center [61, 36] width 96 height 30
